Goal: Information Seeking & Learning: Learn about a topic

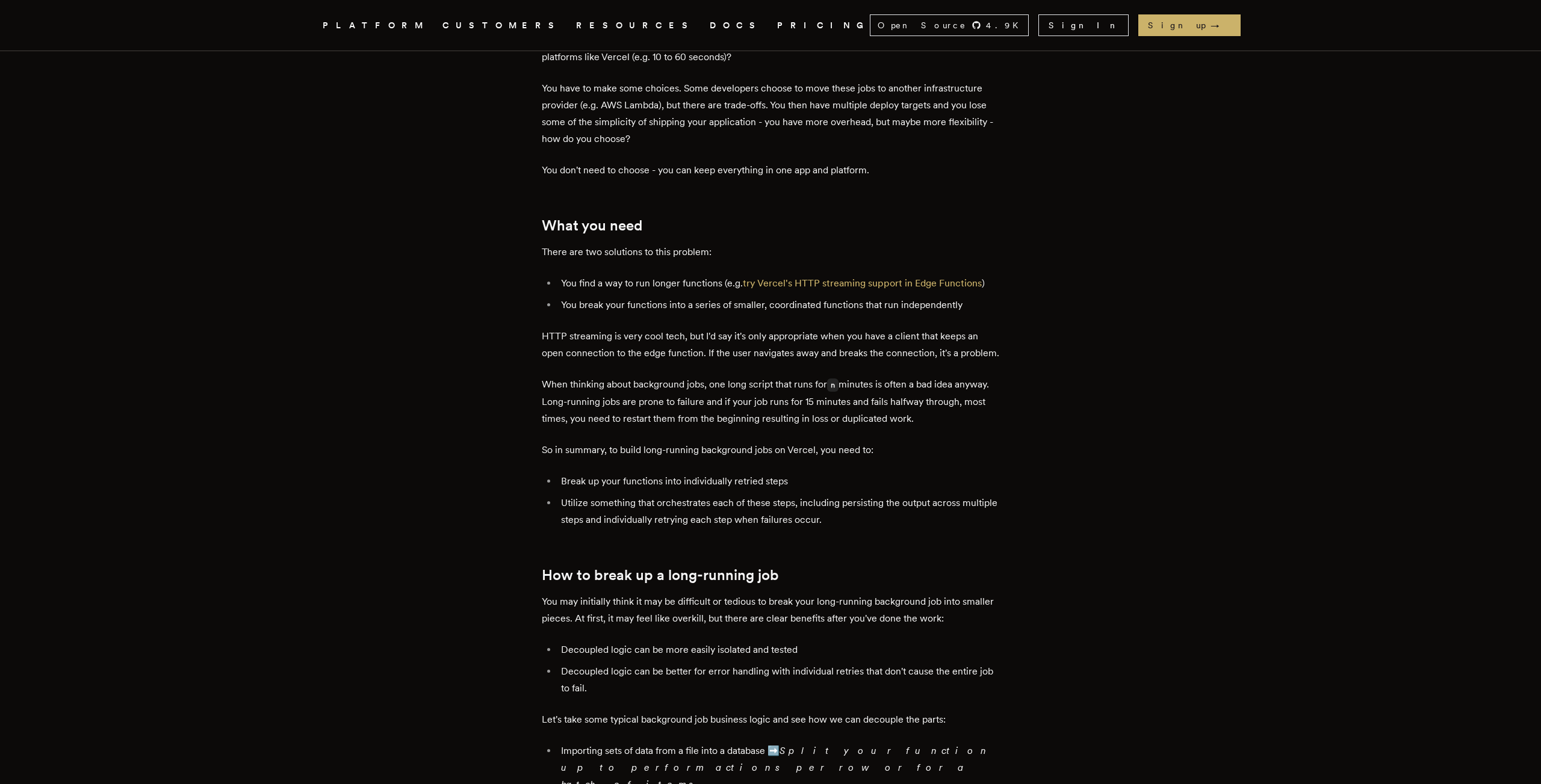
scroll to position [564, 0]
click at [823, 523] on li "Utilize something that orchestrates each of these steps, including persisting t…" at bounding box center [778, 509] width 442 height 34
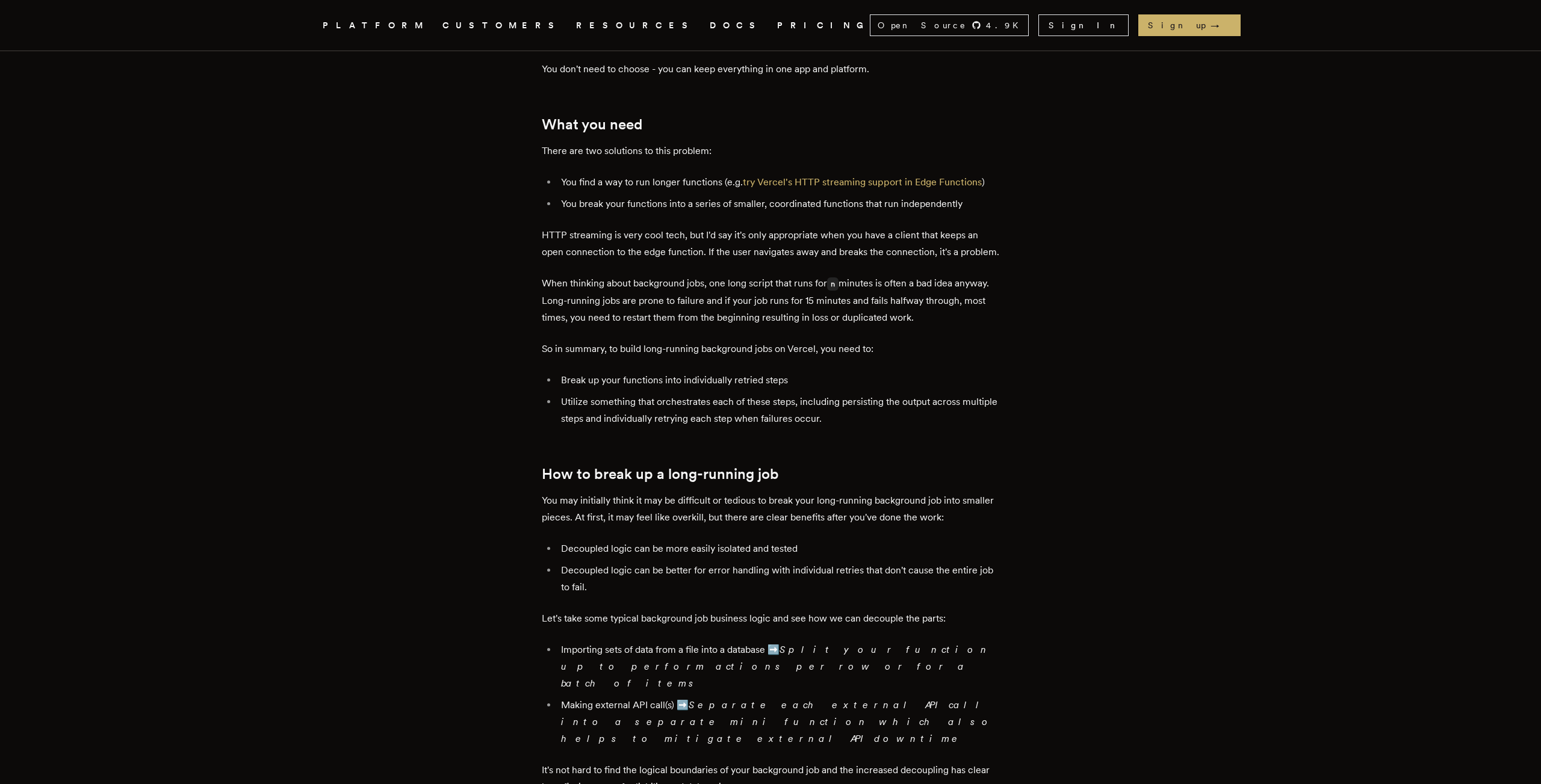
scroll to position [673, 0]
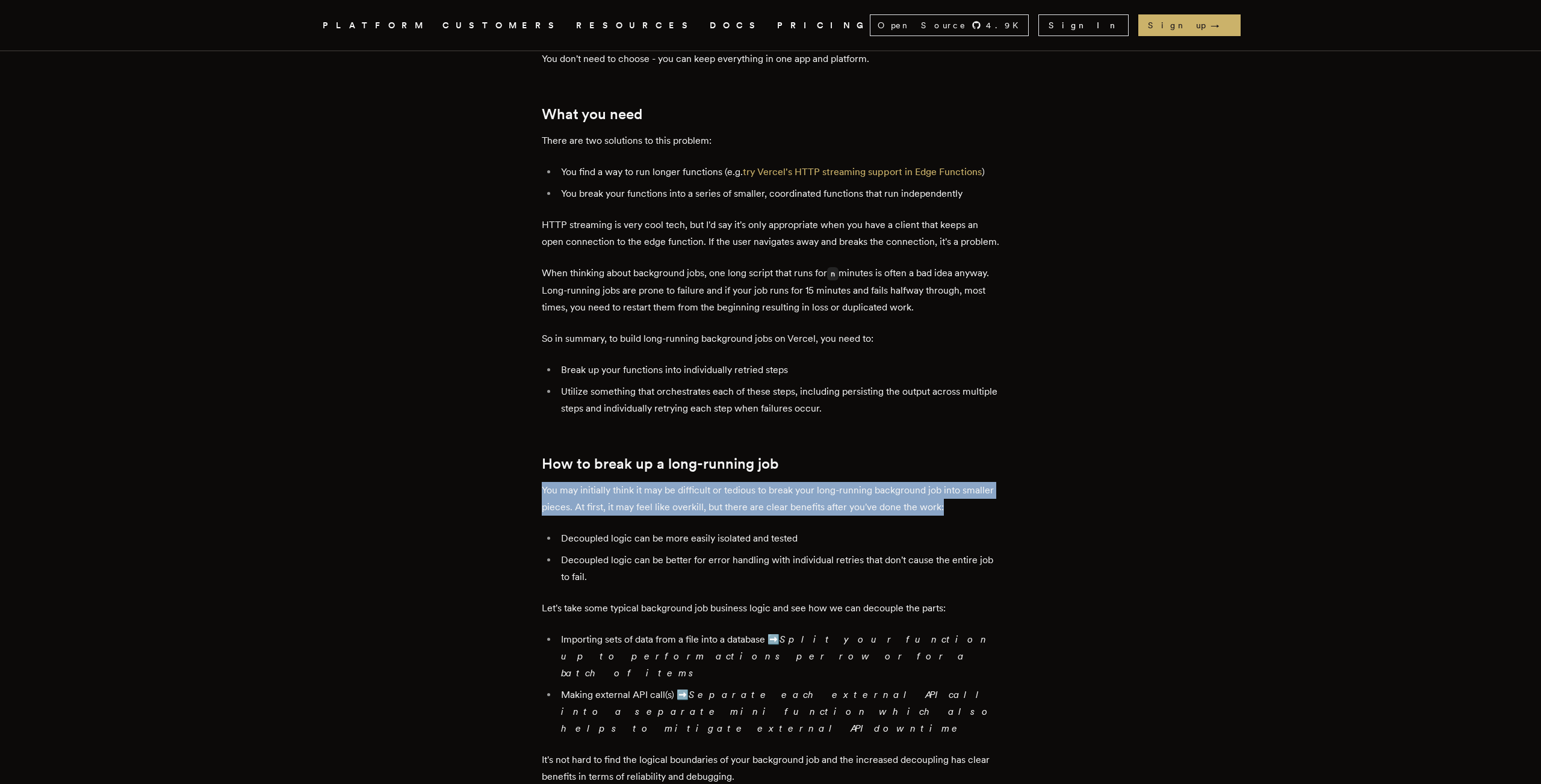
drag, startPoint x: 1016, startPoint y: 519, endPoint x: 1014, endPoint y: 482, distance: 37.1
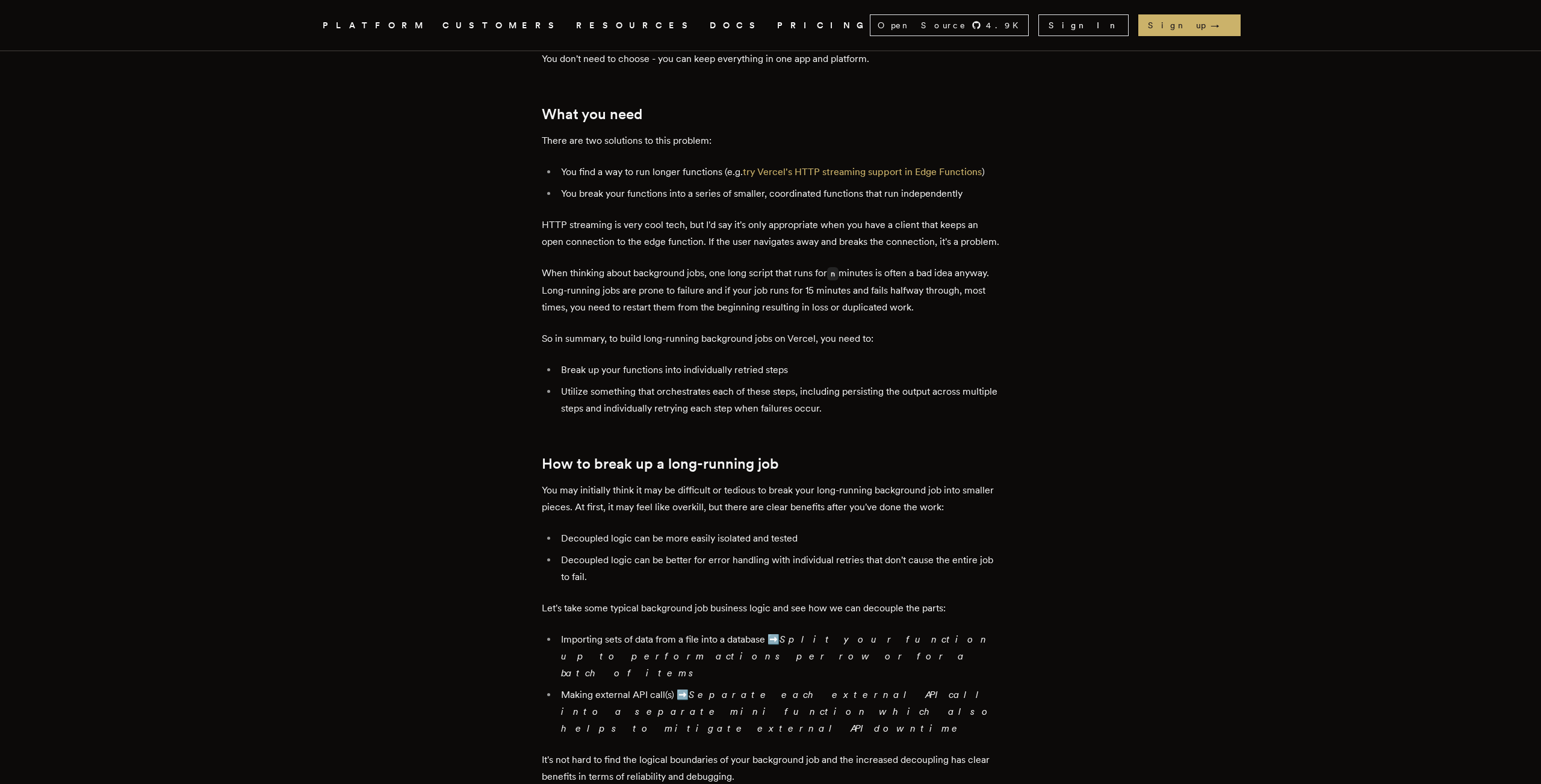
click at [900, 580] on li "Decoupled logic can be better for error handling with individual retries that d…" at bounding box center [778, 568] width 442 height 34
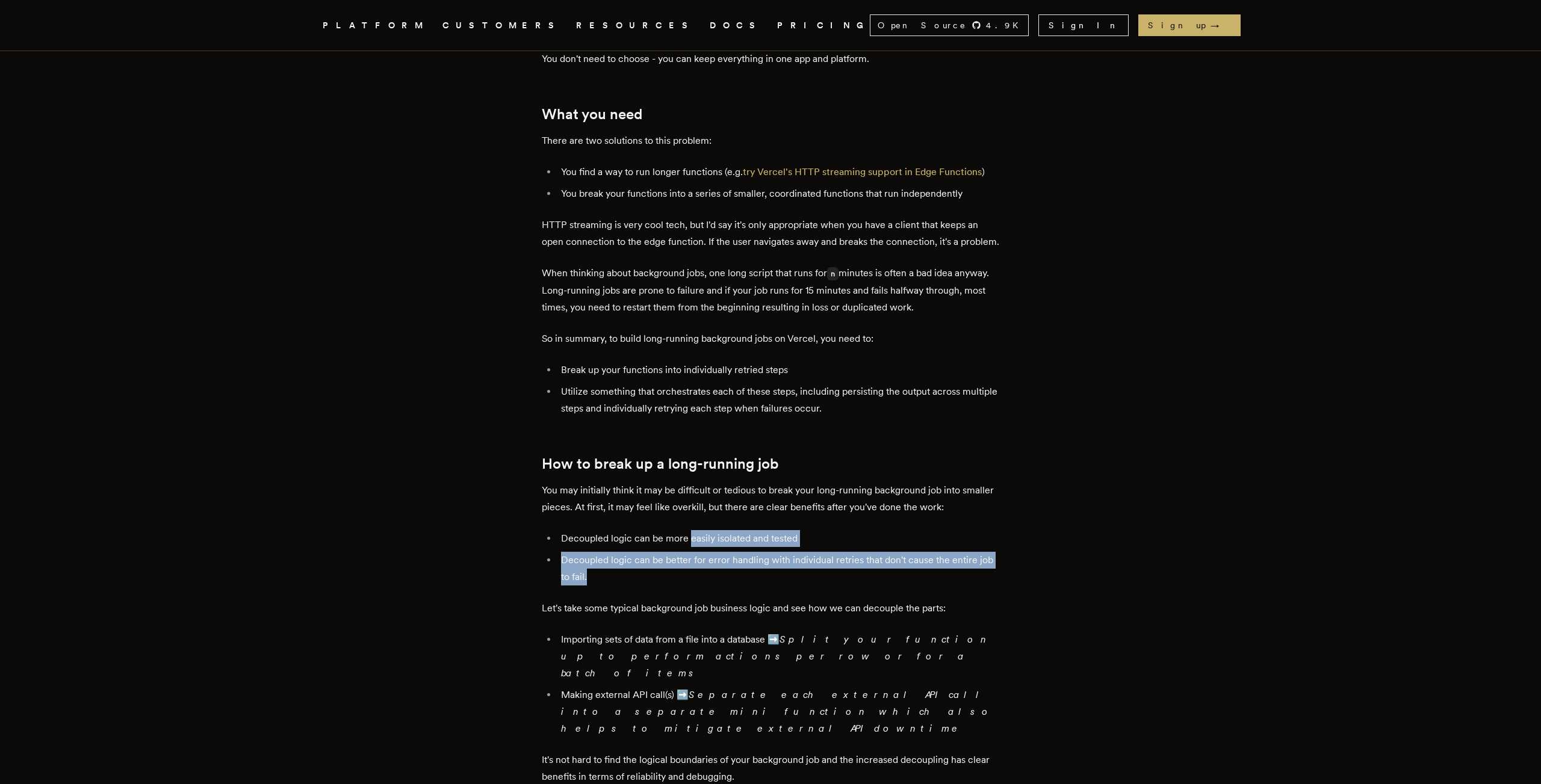
drag, startPoint x: 671, startPoint y: 597, endPoint x: 695, endPoint y: 544, distance: 58.2
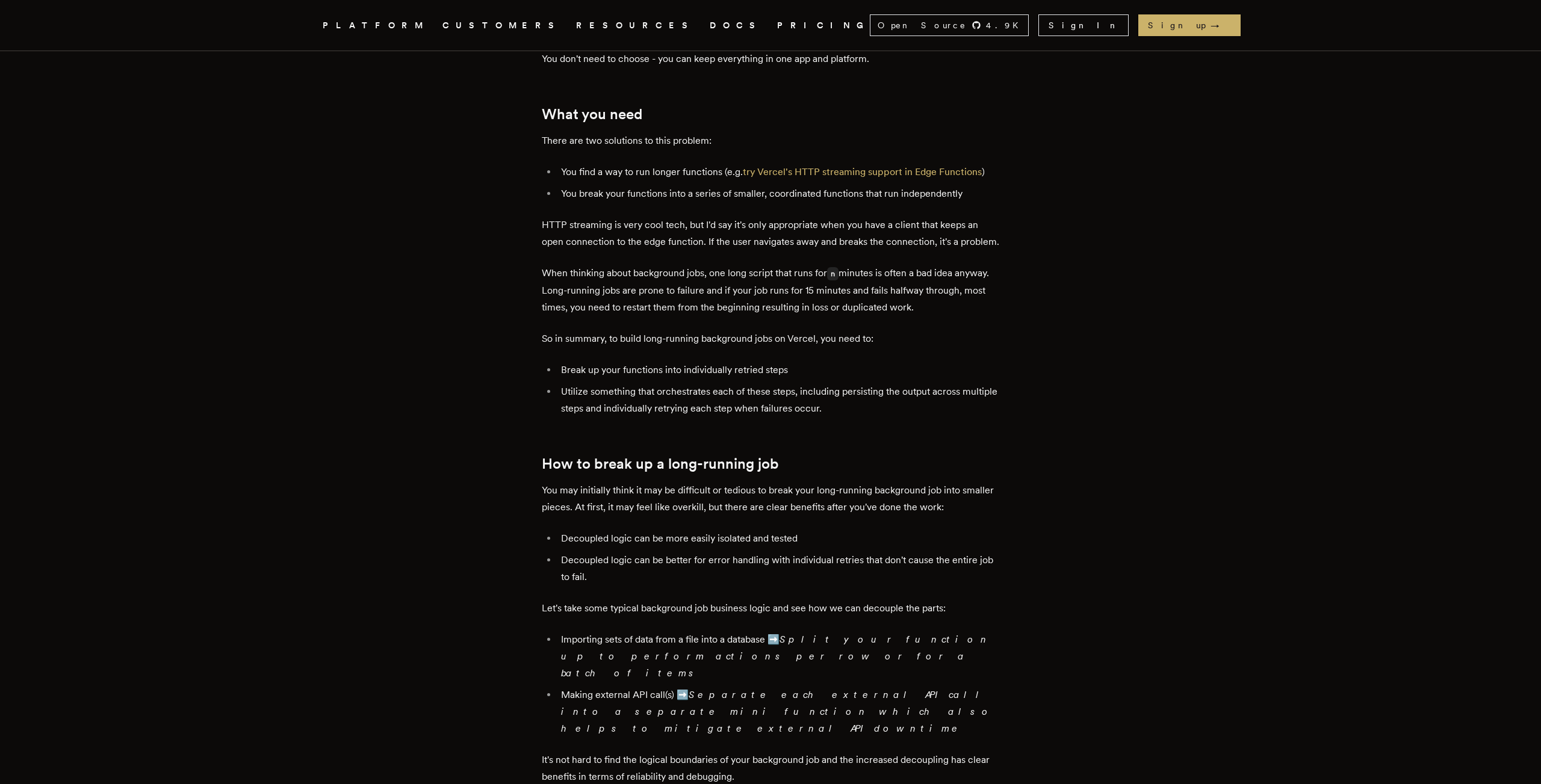
click at [695, 544] on li "Decoupled logic can be more easily isolated and tested" at bounding box center [778, 539] width 442 height 17
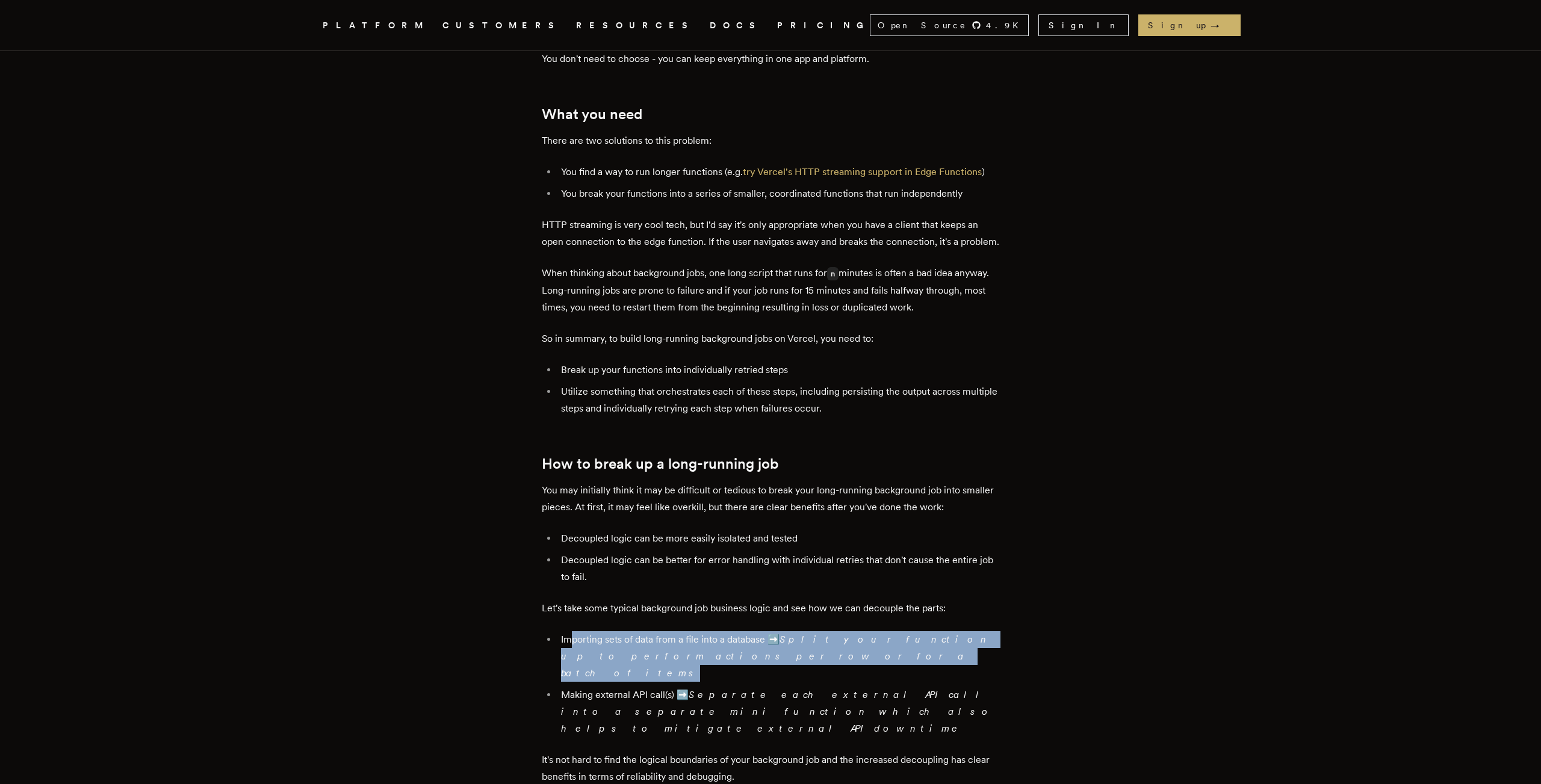
drag, startPoint x: 665, startPoint y: 658, endPoint x: 576, endPoint y: 645, distance: 89.9
click at [576, 645] on li "Importing sets of data from a file into a database ➡️ Split your function up to…" at bounding box center [778, 656] width 442 height 51
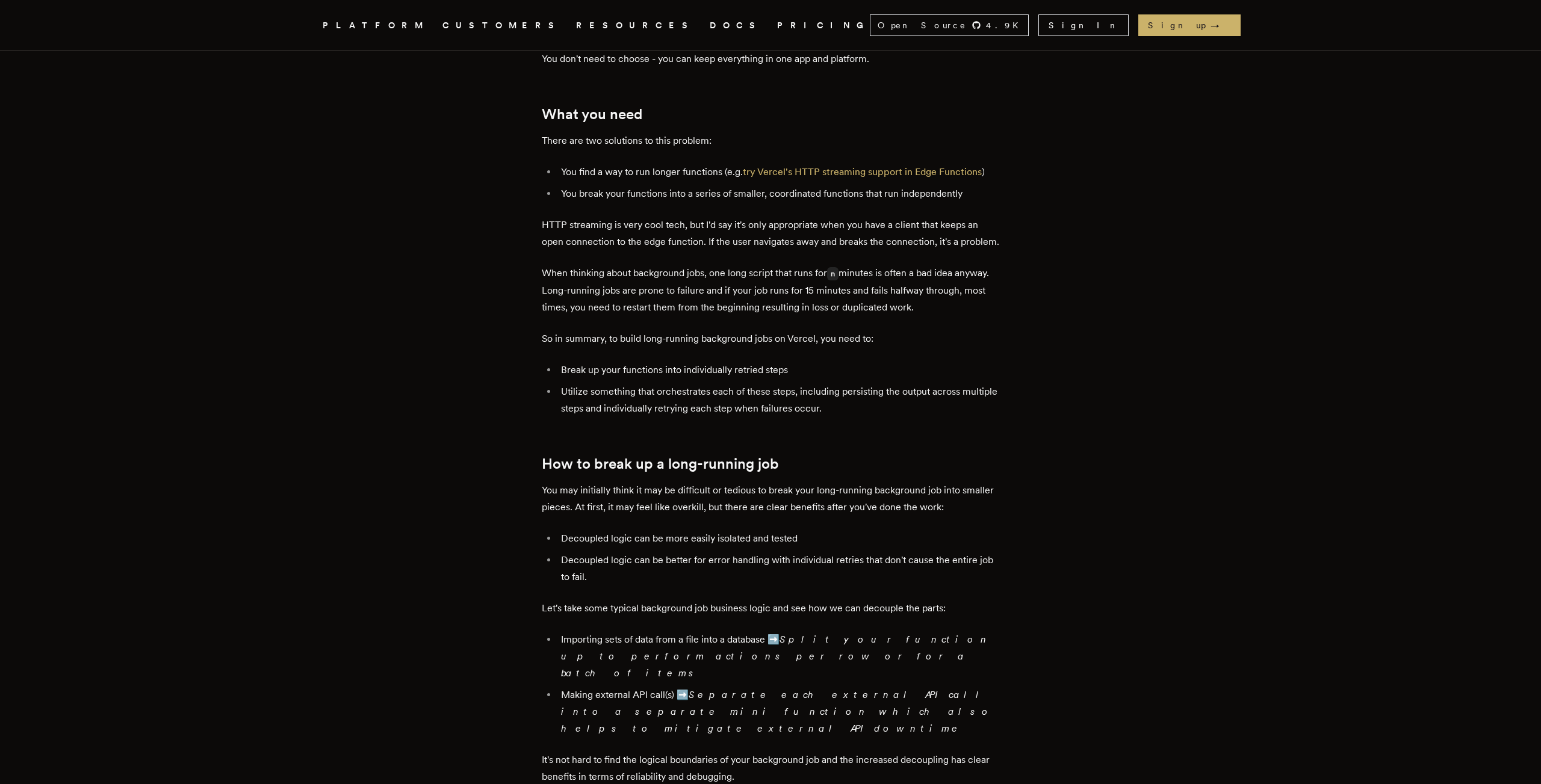
click at [566, 650] on li "Importing sets of data from a file into a database ➡️ Split your function up to…" at bounding box center [778, 656] width 442 height 51
click at [572, 649] on li "Importing sets of data from a file into a database ➡️ Split your function up to…" at bounding box center [778, 656] width 442 height 51
drag, startPoint x: 572, startPoint y: 649, endPoint x: 754, endPoint y: 645, distance: 182.0
click at [754, 645] on li "Importing sets of data from a file into a database ➡️ Split your function up to…" at bounding box center [778, 656] width 442 height 51
click at [791, 647] on em "Split your function up to perform actions per row or for a batch of items" at bounding box center [776, 656] width 430 height 45
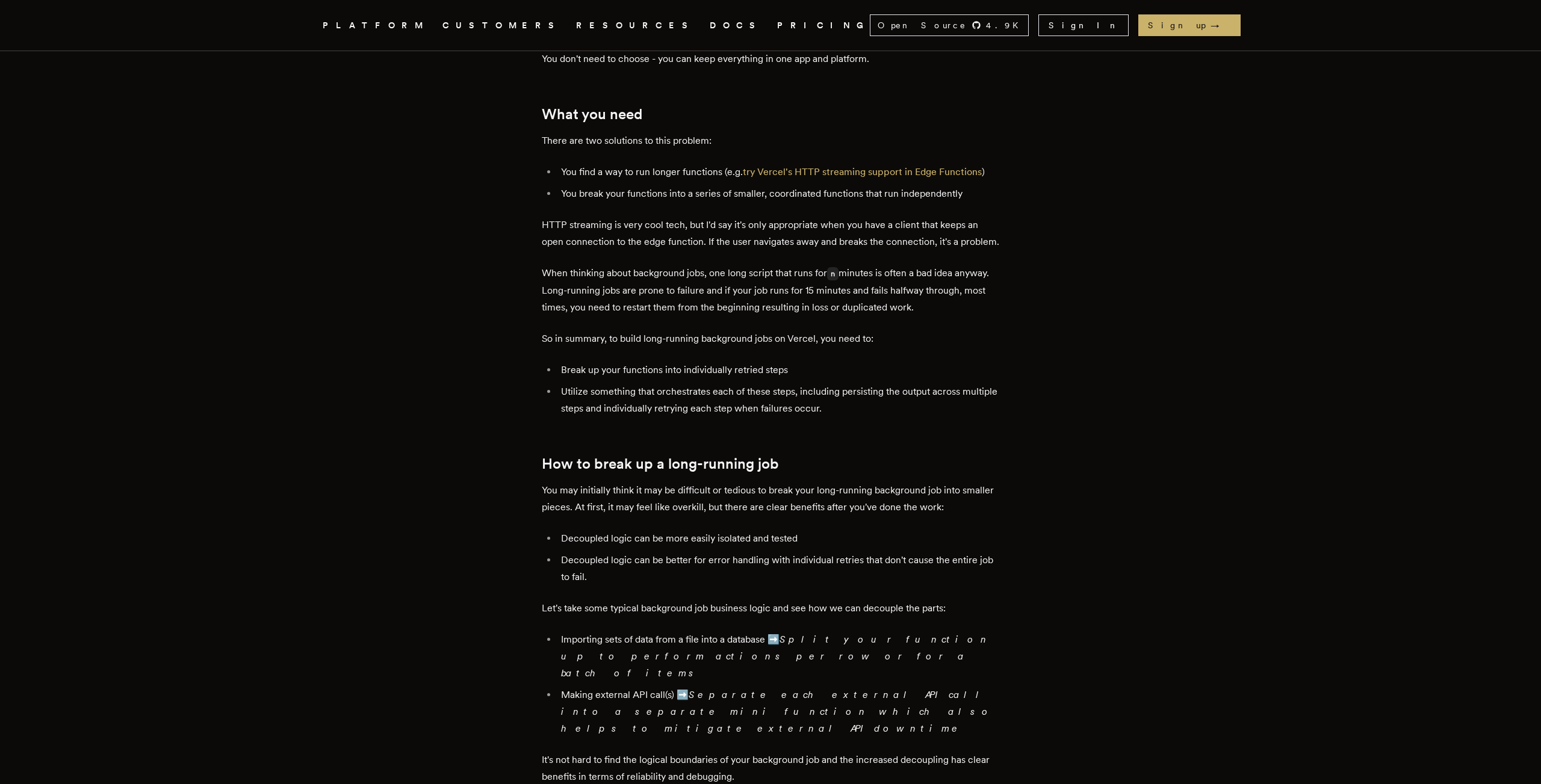
click at [792, 646] on em "Split your function up to perform actions per row or for a batch of items" at bounding box center [776, 656] width 430 height 45
drag, startPoint x: 792, startPoint y: 646, endPoint x: 820, endPoint y: 666, distance: 34.4
click at [820, 666] on li "Importing sets of data from a file into a database ➡️ Split your function up to…" at bounding box center [778, 656] width 442 height 51
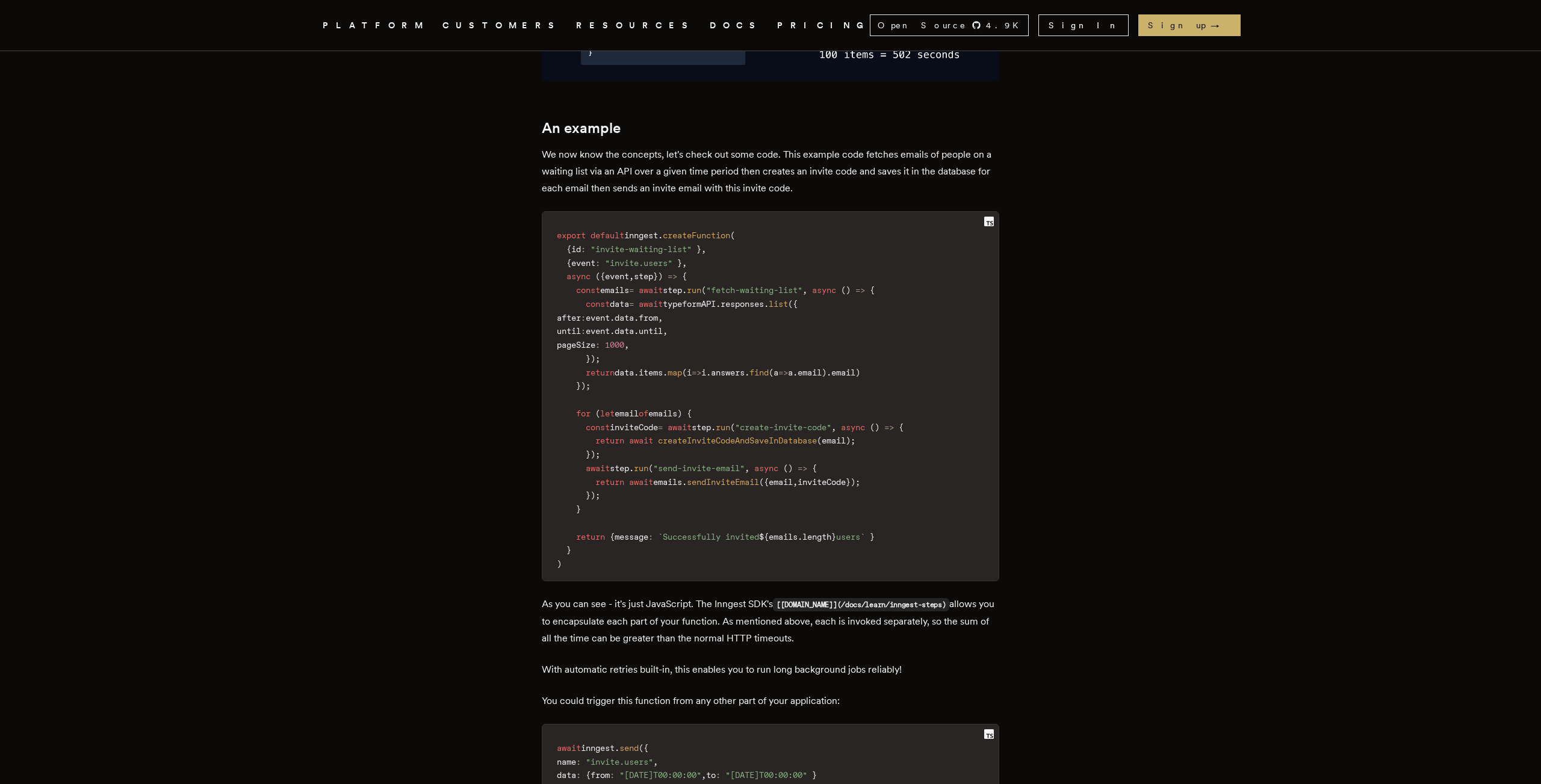
scroll to position [2884, 0]
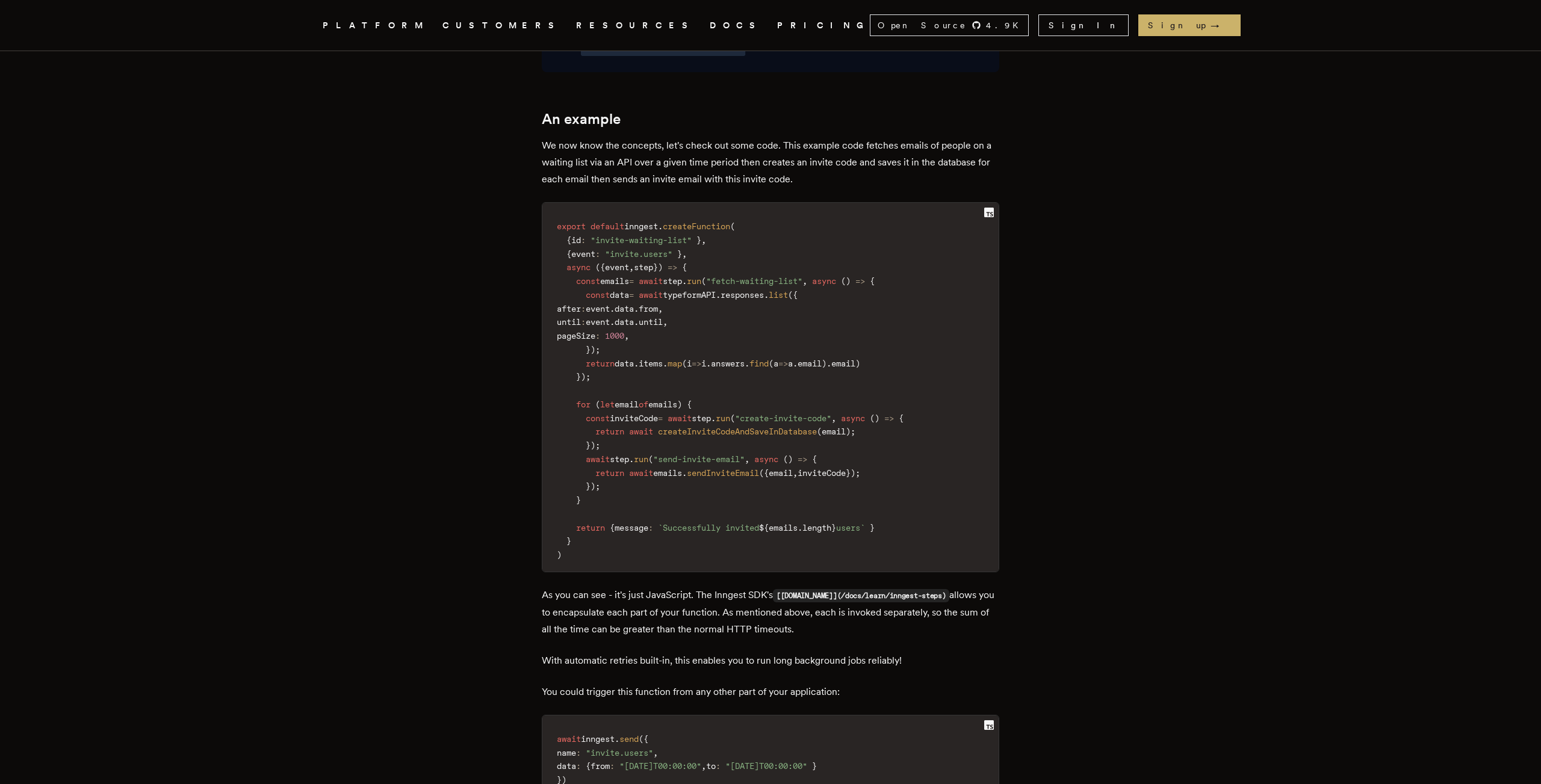
click at [737, 587] on p "As you can see - it's just JavaScript. The Inngest SDK's [[DOMAIN_NAME]](/docs/…" at bounding box center [770, 612] width 457 height 51
drag, startPoint x: 737, startPoint y: 539, endPoint x: 756, endPoint y: 535, distance: 19.4
click at [756, 587] on p "As you can see - it's just JavaScript. The Inngest SDK's [[DOMAIN_NAME]](/docs/…" at bounding box center [770, 612] width 457 height 51
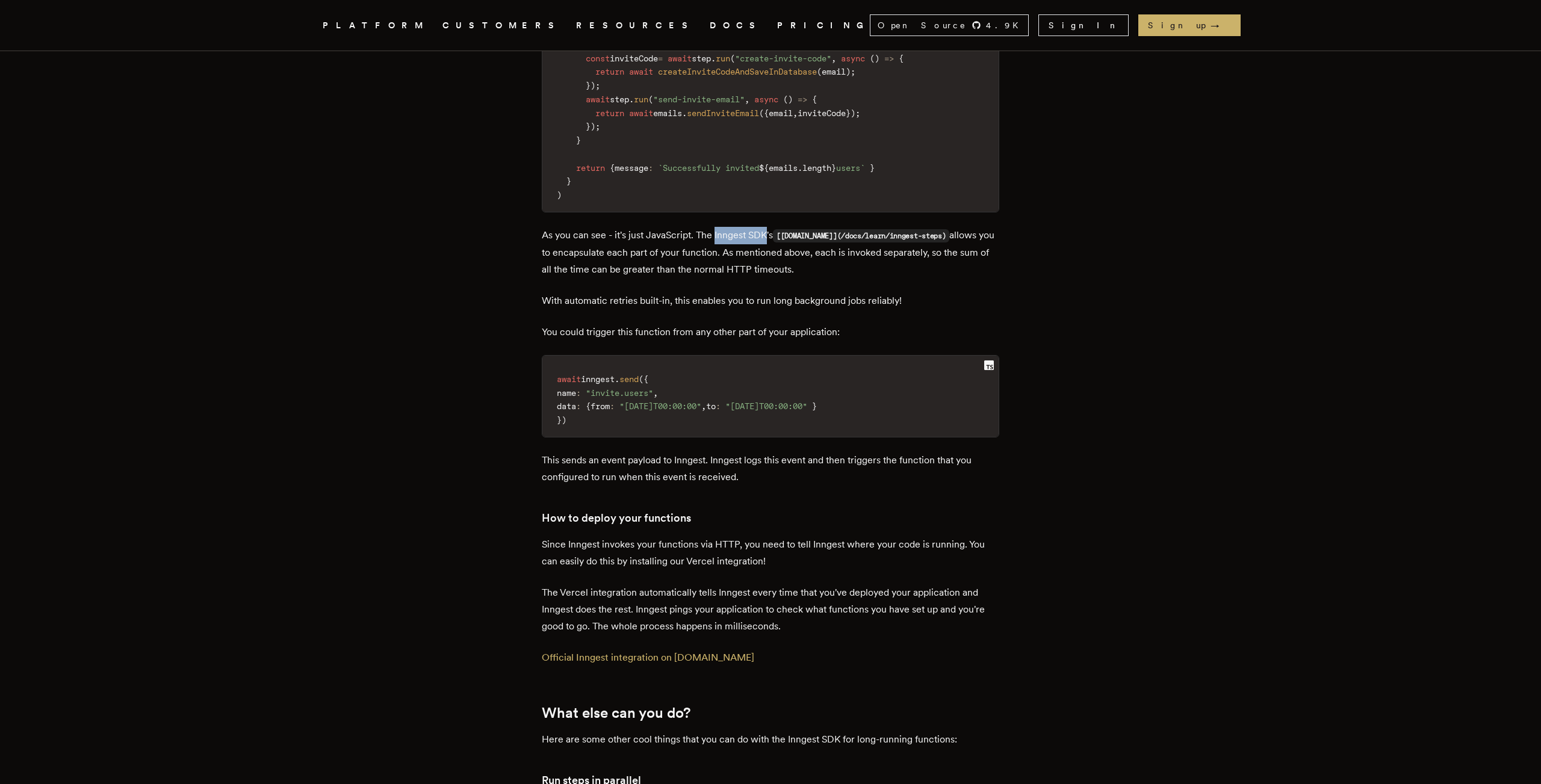
scroll to position [3250, 0]
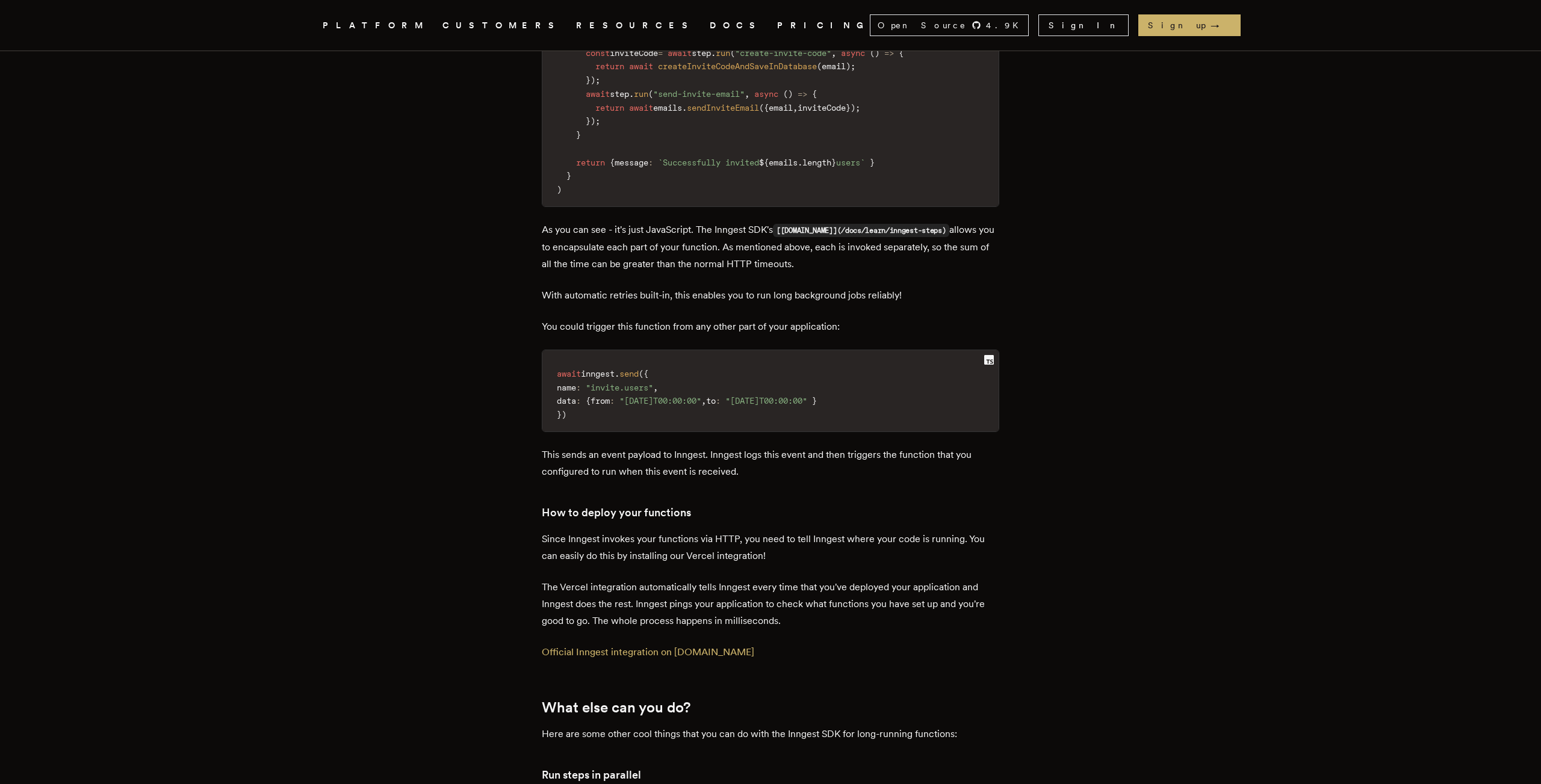
click at [764, 579] on p "The Vercel integration automatically tells Inngest every time that you've deplo…" at bounding box center [770, 604] width 457 height 51
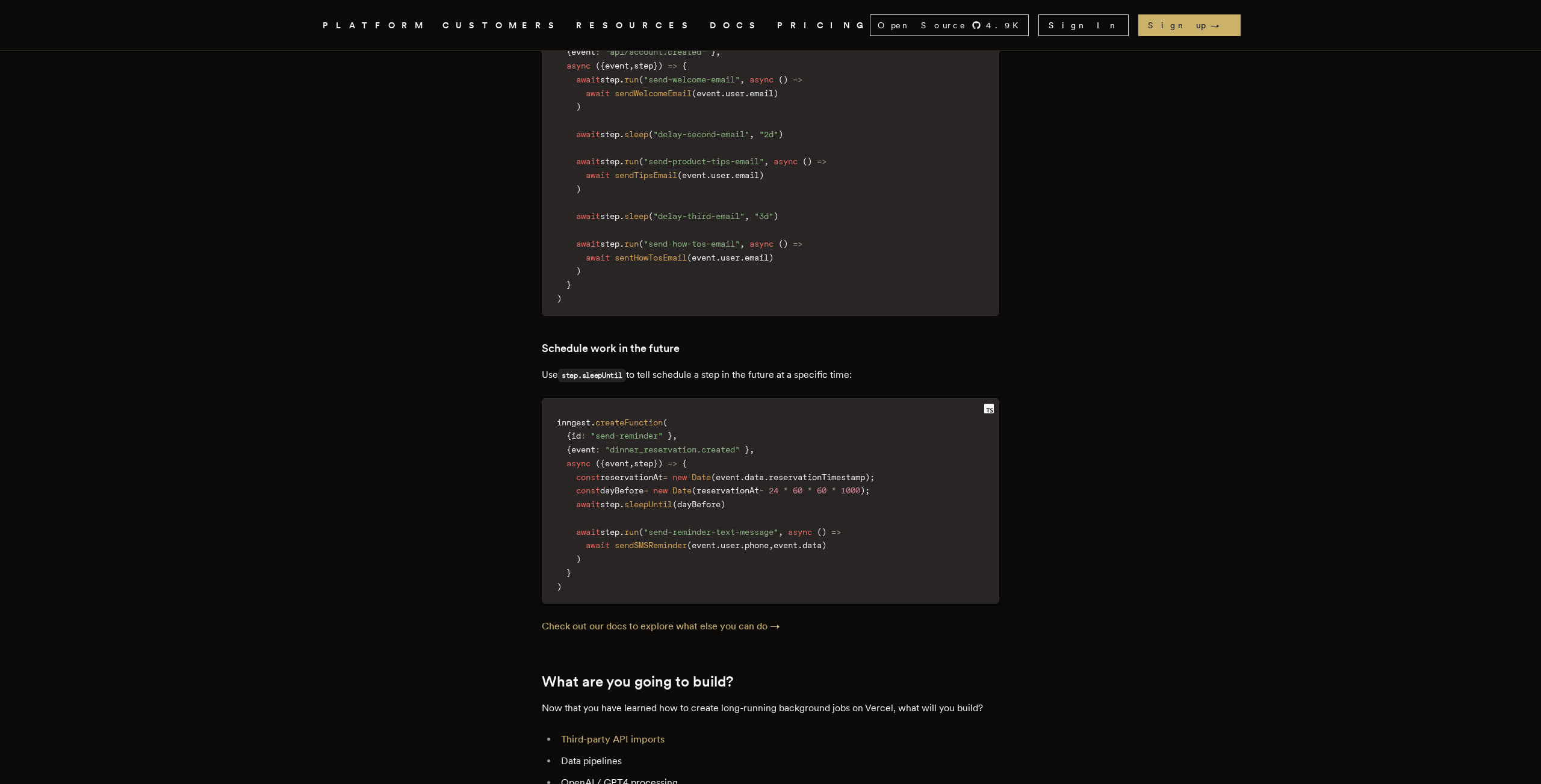
scroll to position [4576, 0]
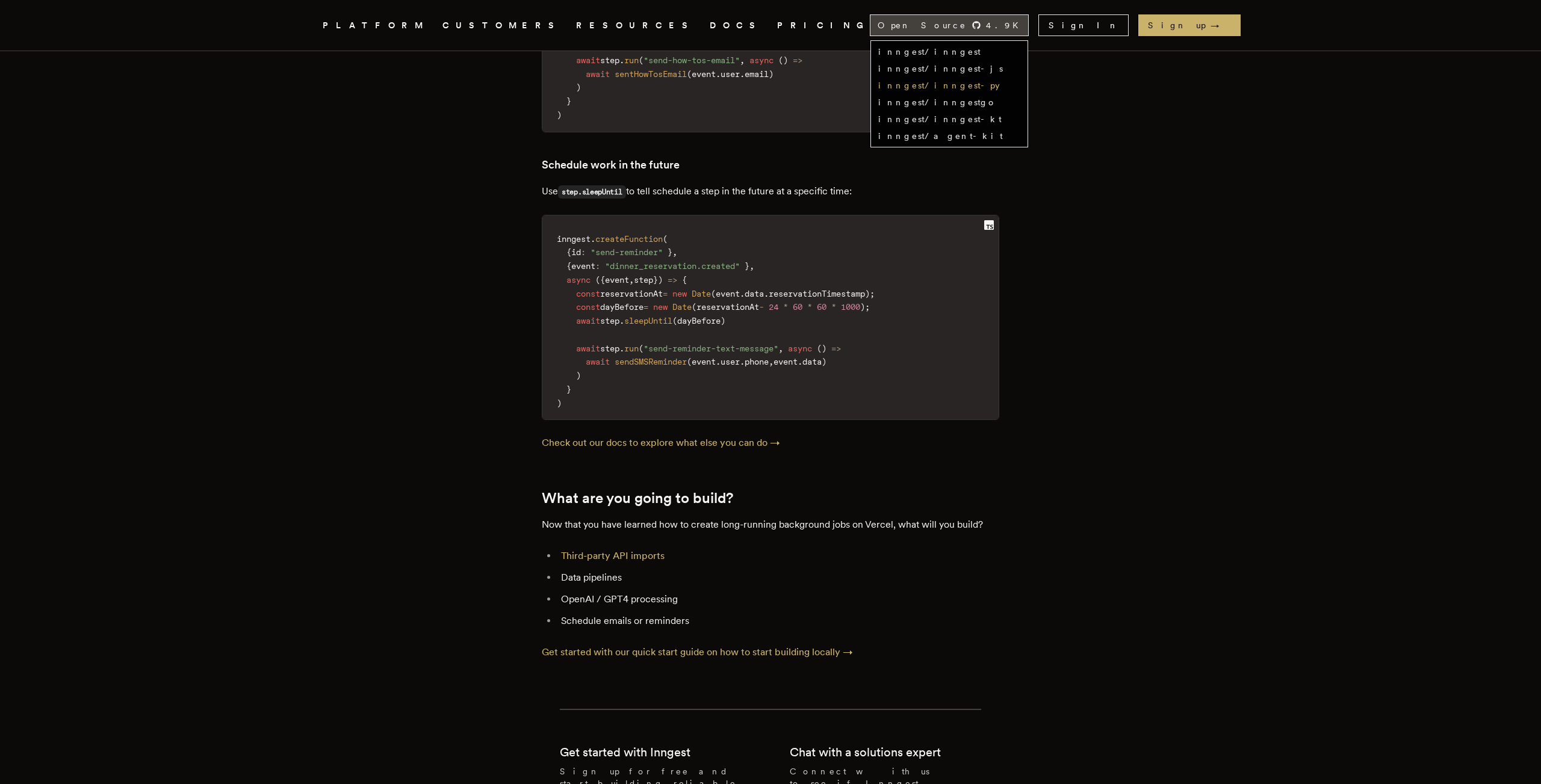
scroll to position [4658, 0]
